Goal: Check status: Check status

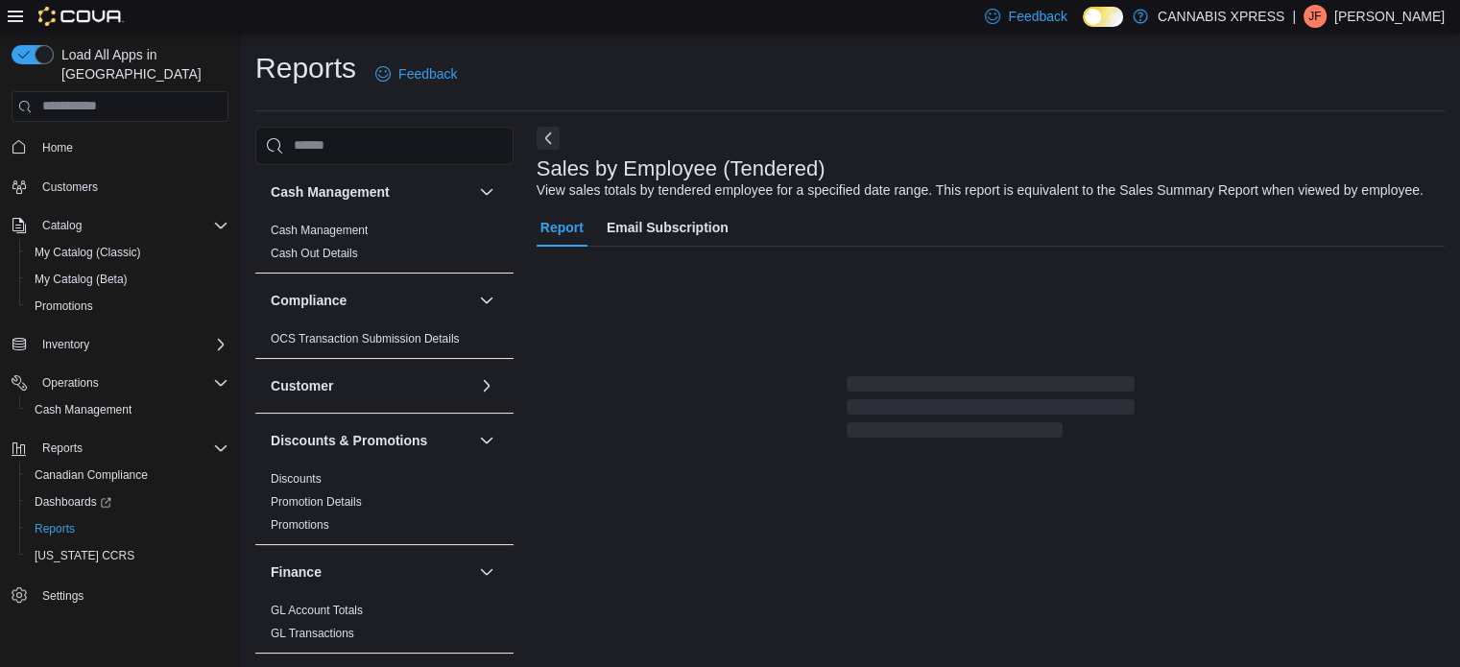
click at [901, 372] on div "Report Email Subscription" at bounding box center [991, 324] width 908 height 233
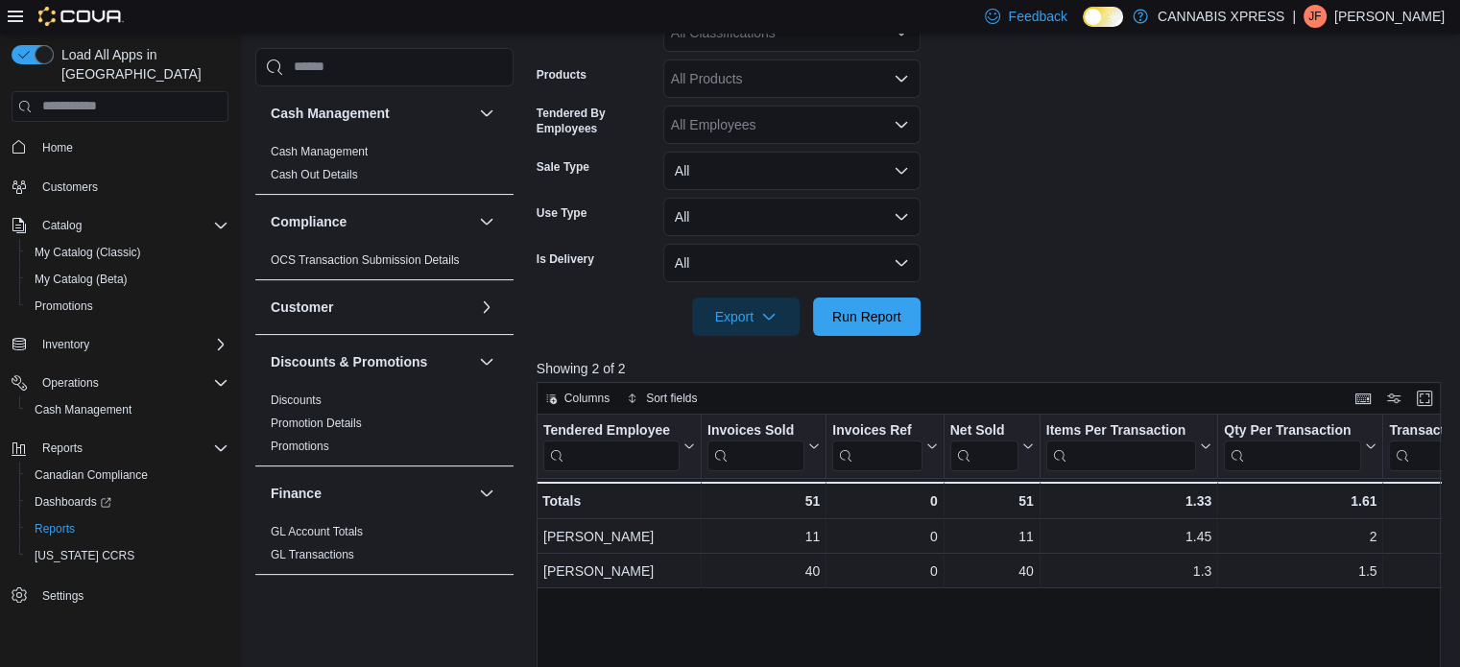
scroll to position [413, 0]
